Goal: Task Accomplishment & Management: Use online tool/utility

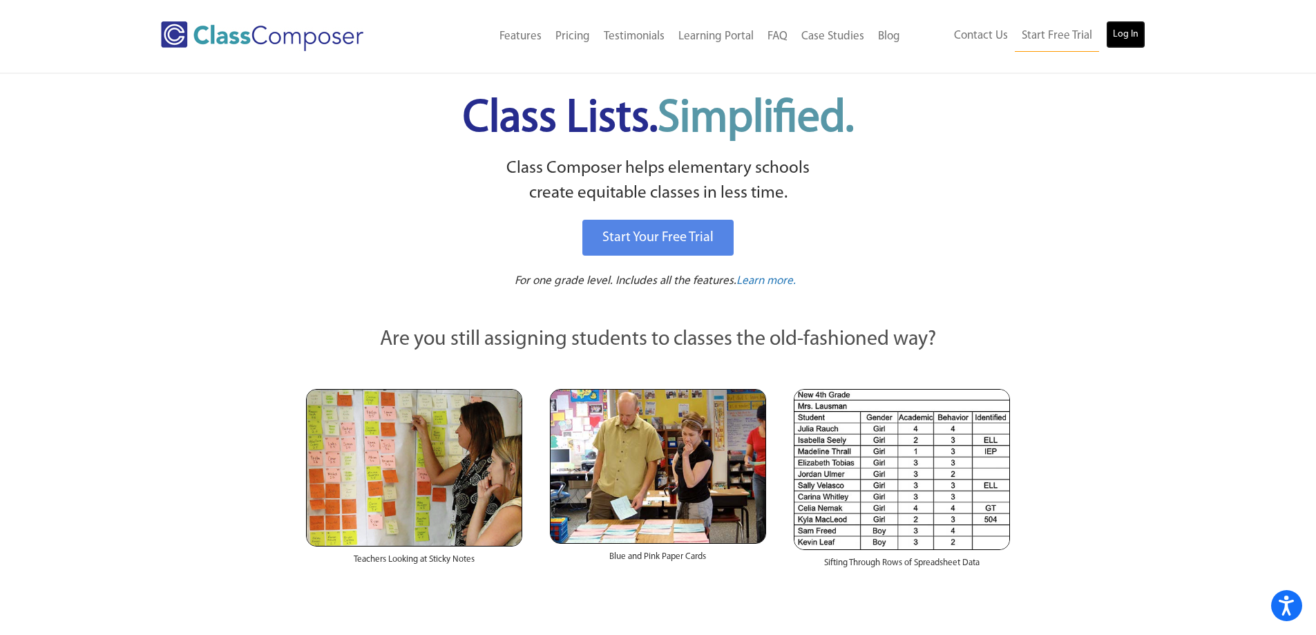
click at [1118, 34] on link "Log In" at bounding box center [1125, 35] width 39 height 28
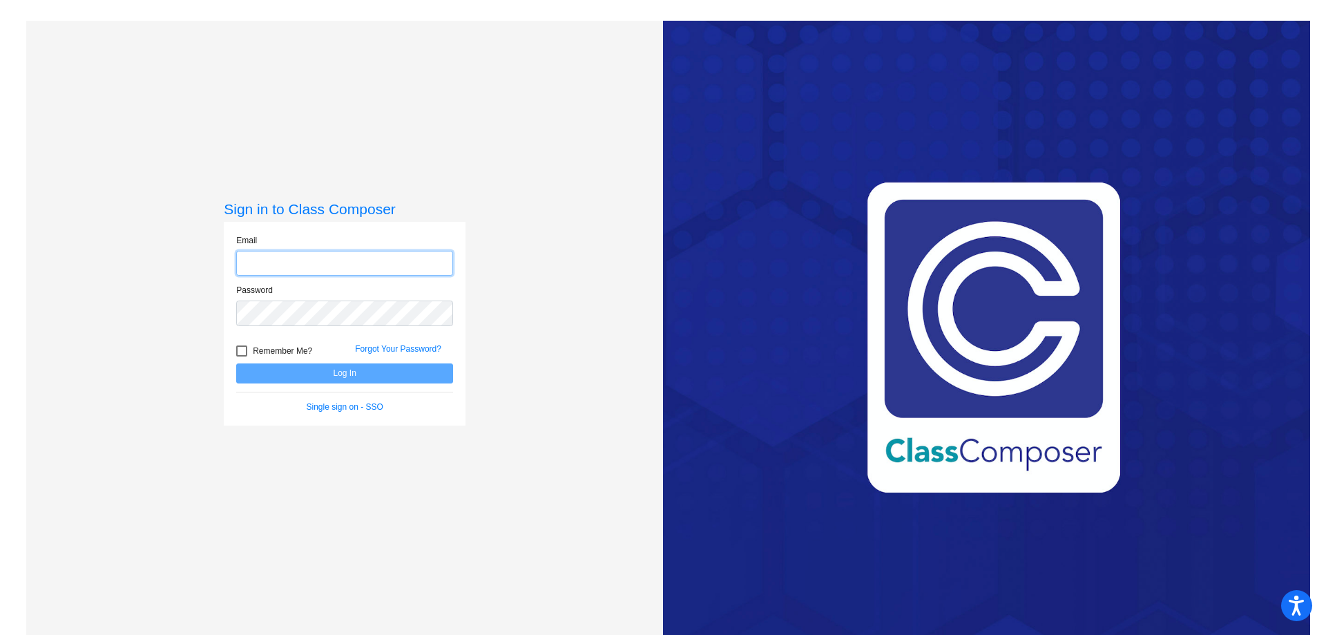
click at [363, 267] on input "email" at bounding box center [344, 264] width 217 height 26
type input "sullivanjl@mdusd.org"
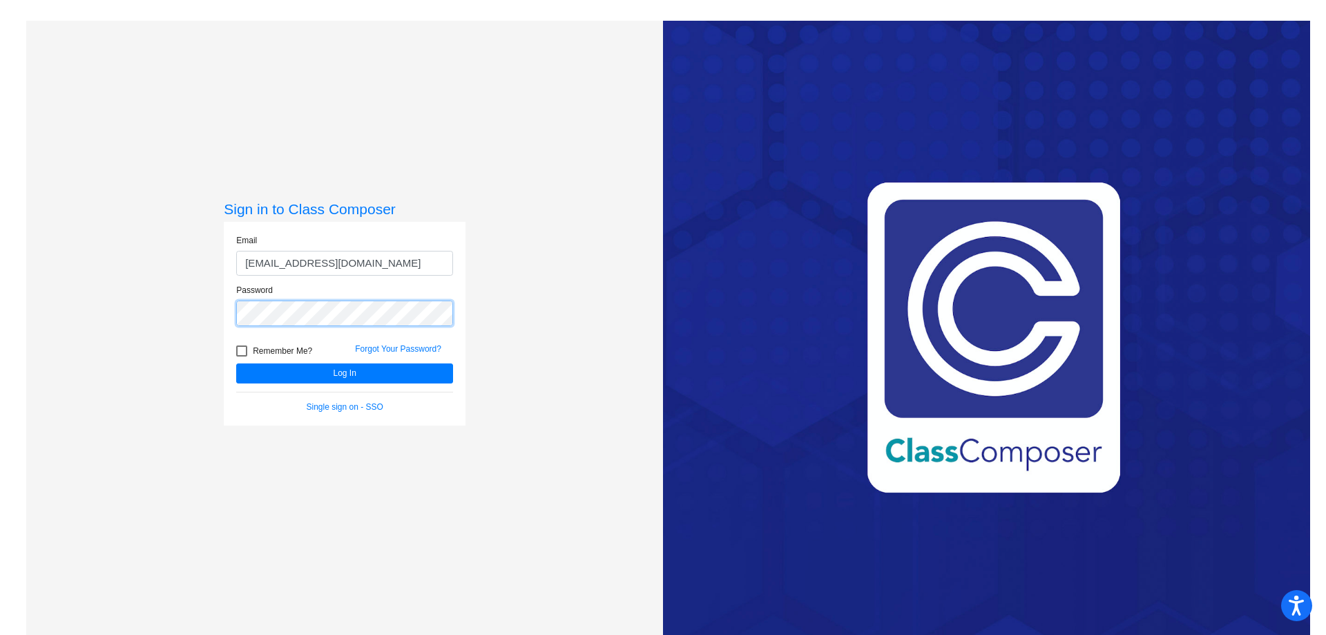
click at [236, 363] on button "Log In" at bounding box center [344, 373] width 217 height 20
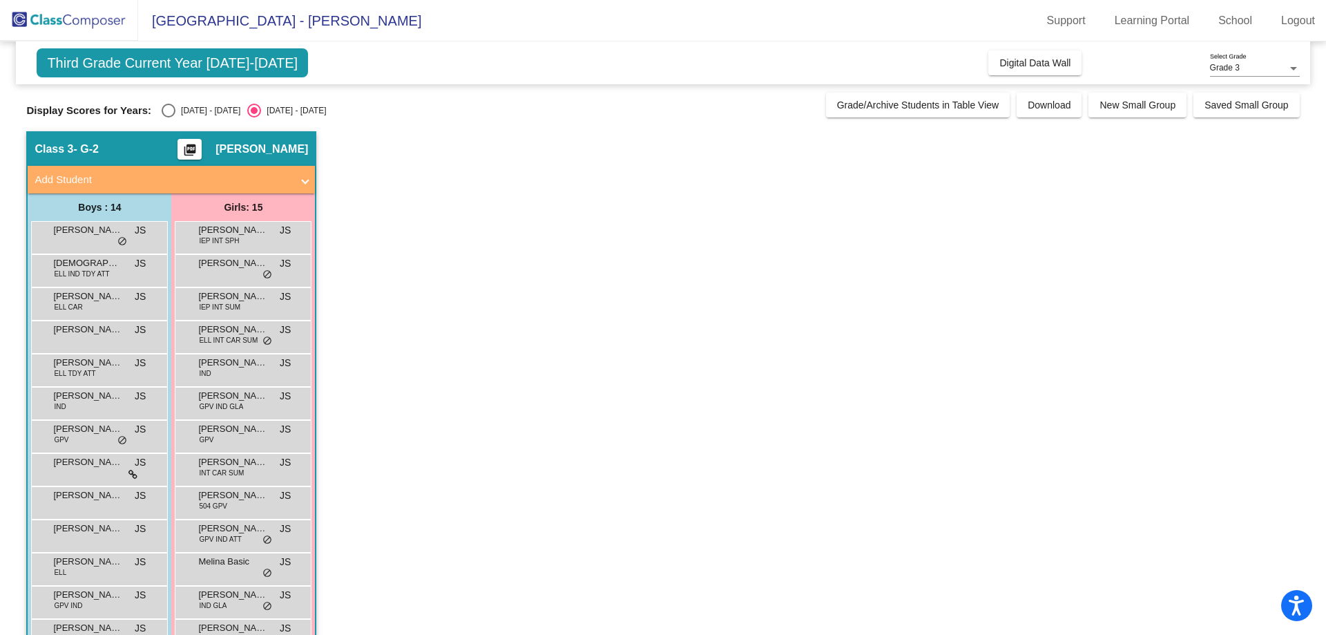
click at [169, 111] on div "Select an option" at bounding box center [169, 111] width 0 height 0
click at [169, 117] on input "2024 - 2025" at bounding box center [168, 117] width 1 height 1
radio input "true"
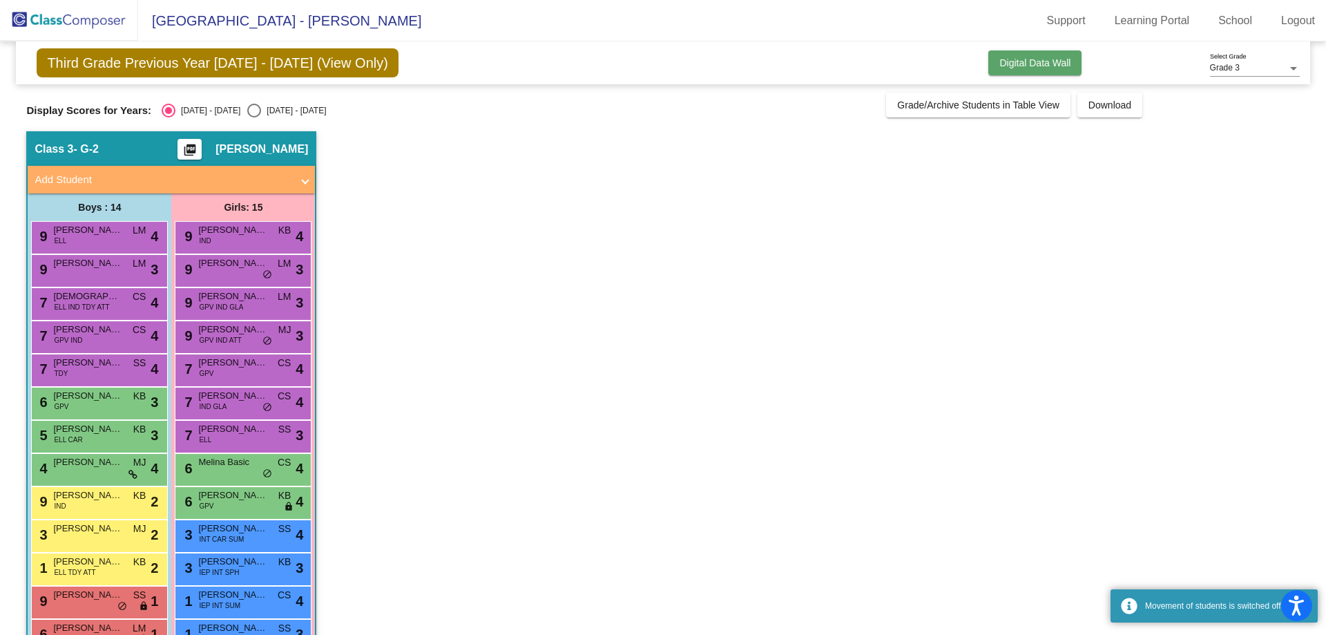
click at [1021, 66] on span "Digital Data Wall" at bounding box center [1034, 62] width 71 height 11
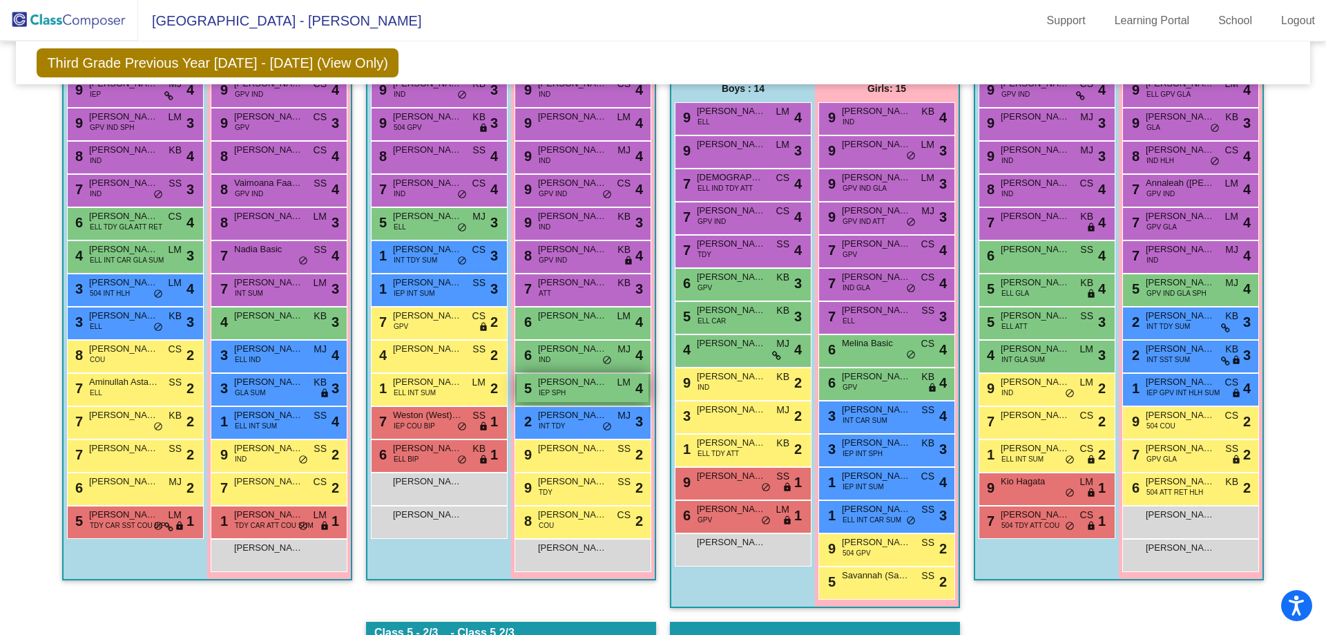
scroll to position [363, 0]
